Goal: Transaction & Acquisition: Purchase product/service

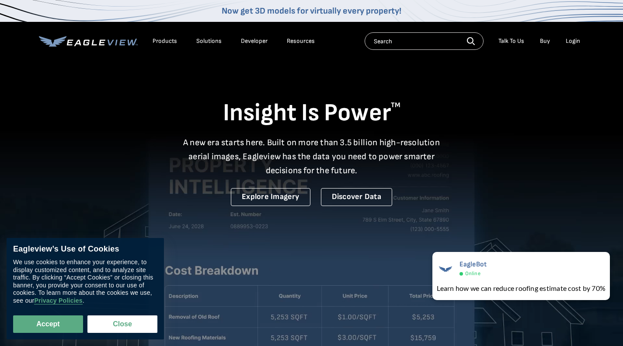
click at [573, 42] on div "Login" at bounding box center [573, 41] width 14 height 8
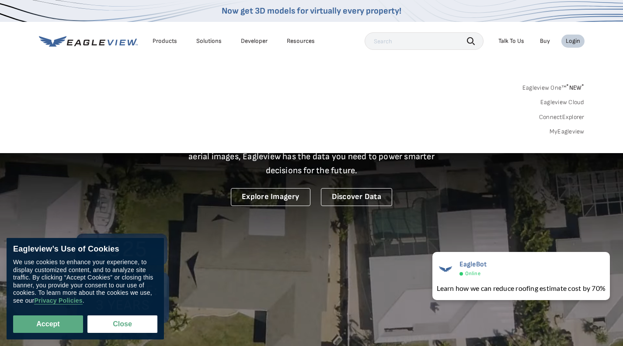
click at [564, 131] on link "MyEagleview" at bounding box center [567, 132] width 35 height 8
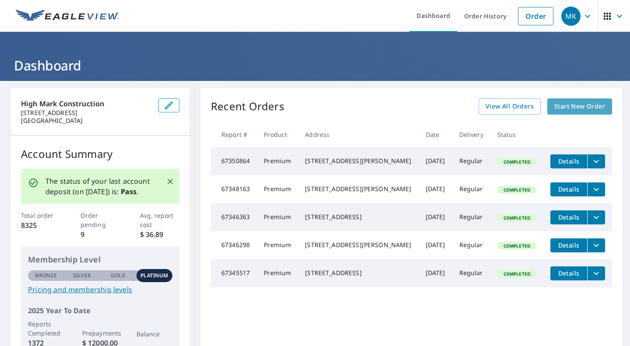
click at [554, 108] on span "Start New Order" at bounding box center [579, 106] width 51 height 11
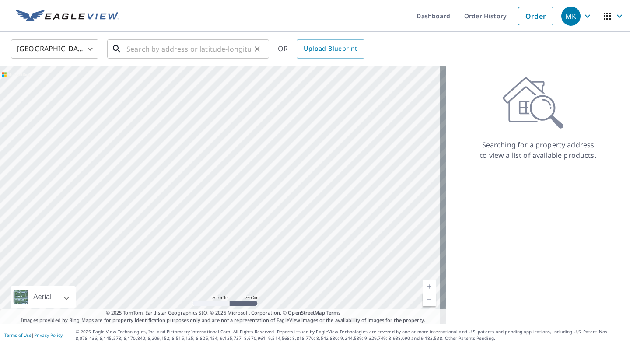
click at [170, 49] on input "text" at bounding box center [188, 49] width 125 height 24
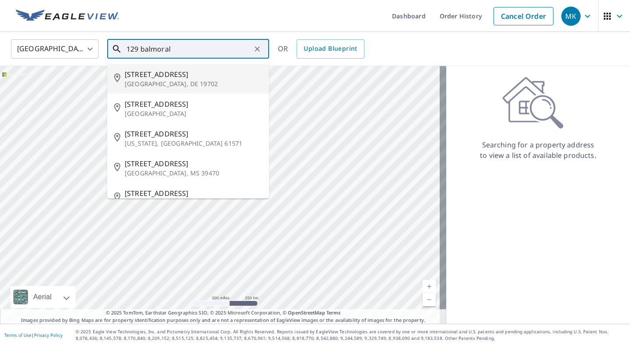
click at [164, 75] on span "129 Balmoral Way" at bounding box center [193, 74] width 137 height 10
type input "129 Balmoral Way Newark, DE 19702"
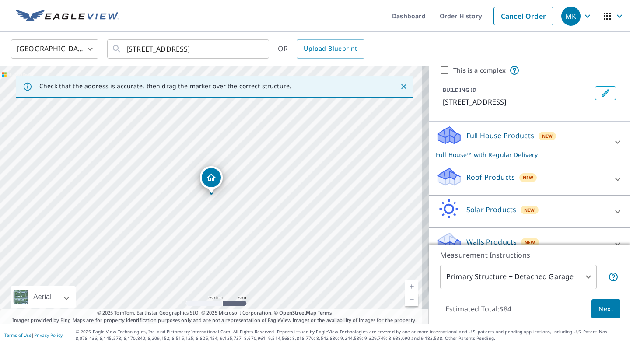
scroll to position [50, 0]
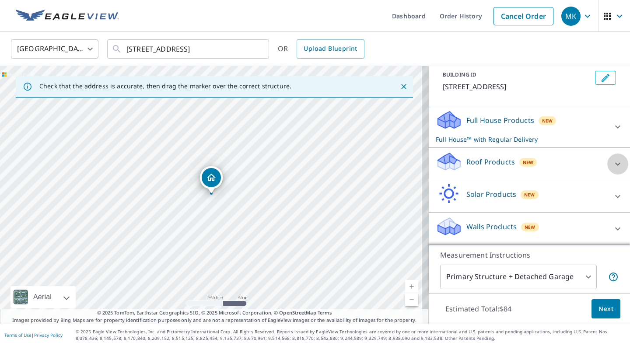
click at [612, 163] on icon at bounding box center [617, 164] width 10 height 10
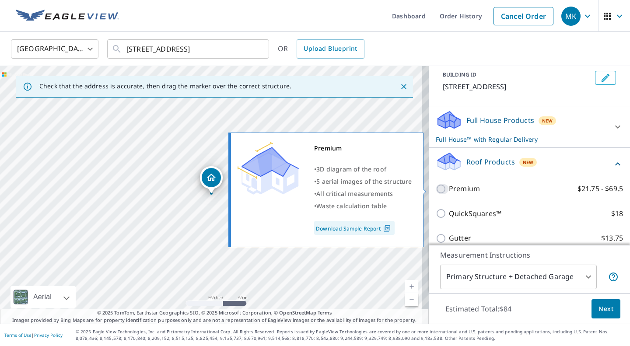
click at [436, 188] on input "Premium $21.75 - $69.5" at bounding box center [442, 189] width 13 height 10
checkbox input "true"
checkbox input "false"
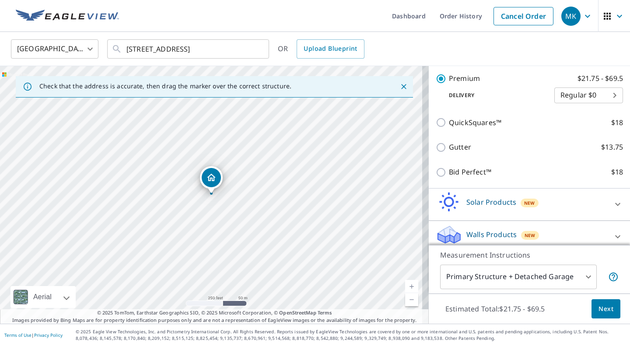
scroll to position [170, 0]
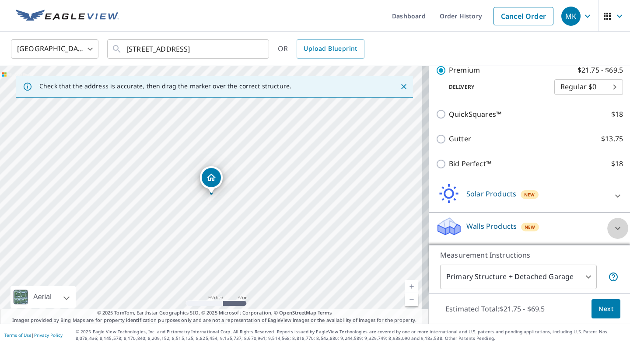
click at [615, 228] on icon at bounding box center [617, 228] width 5 height 3
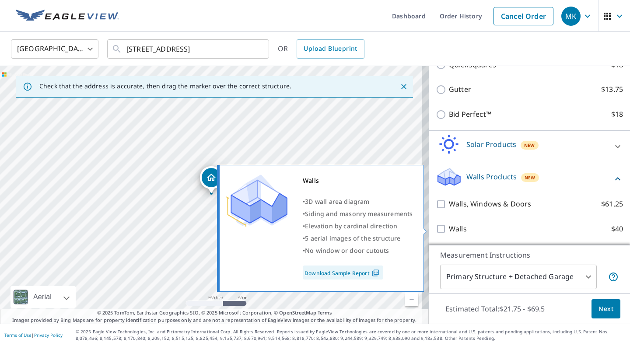
click at [437, 227] on input "Walls $40" at bounding box center [442, 228] width 13 height 10
checkbox input "true"
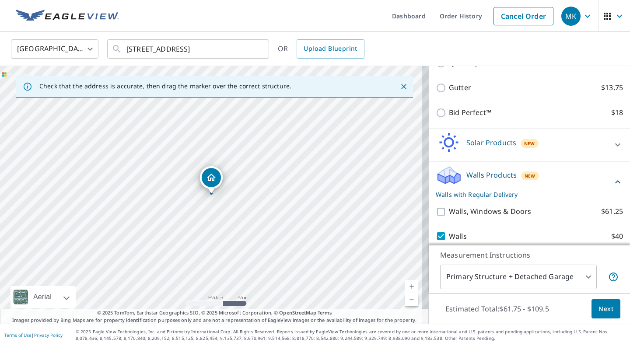
click at [606, 309] on span "Next" at bounding box center [605, 309] width 15 height 11
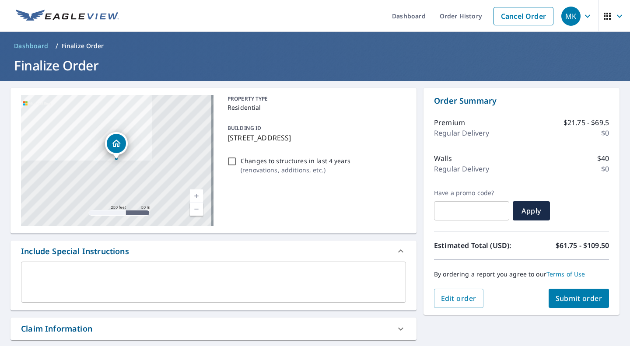
scroll to position [205, 0]
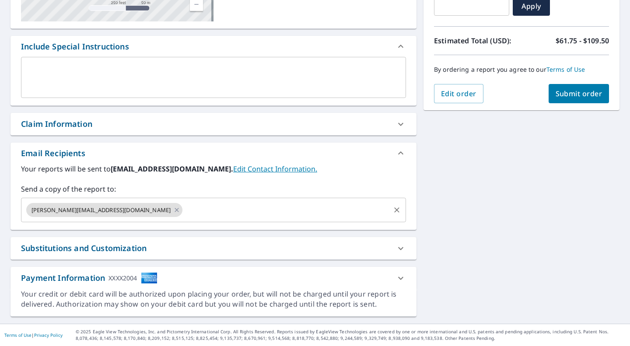
click at [199, 220] on div "mike@highmarkconstruction.com ​" at bounding box center [213, 210] width 385 height 24
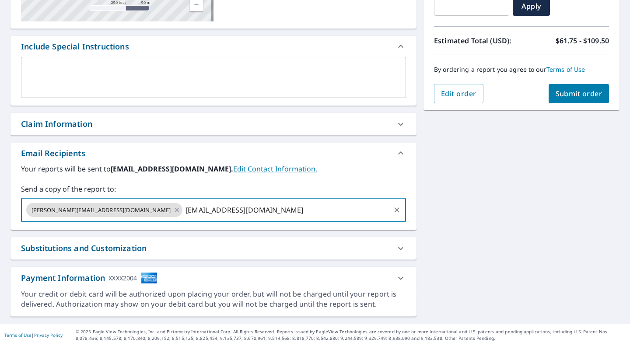
type input "mhilts@highmarkconstruction.com"
click at [568, 94] on span "Submit order" at bounding box center [578, 94] width 47 height 10
checkbox input "true"
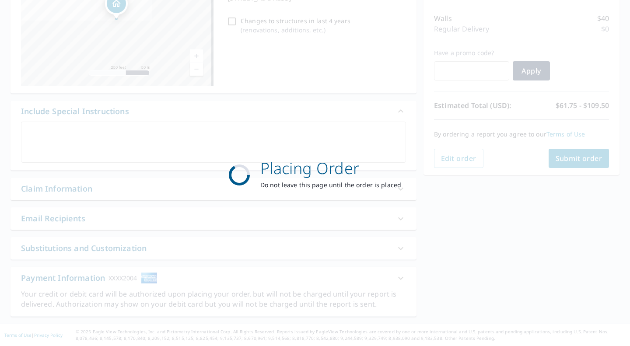
scroll to position [140, 0]
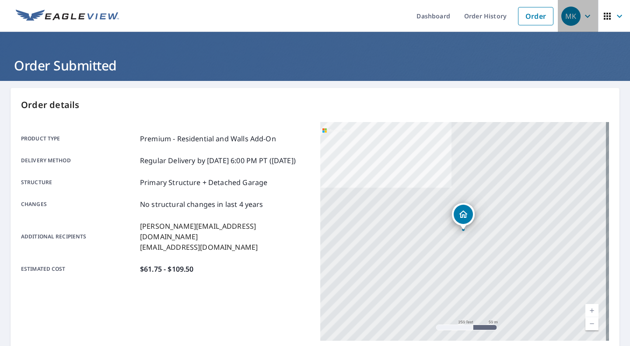
click at [582, 17] on icon "button" at bounding box center [587, 16] width 10 height 10
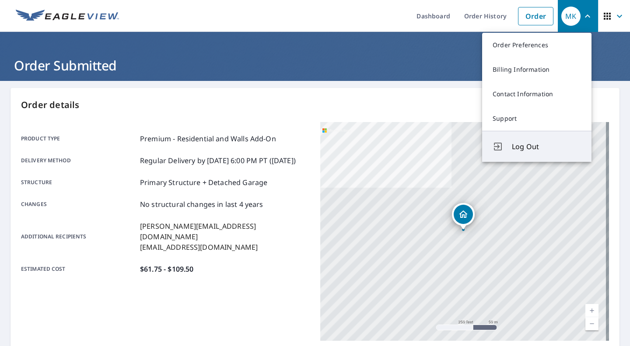
click at [524, 143] on span "Log Out" at bounding box center [546, 146] width 69 height 10
